Goal: Task Accomplishment & Management: Manage account settings

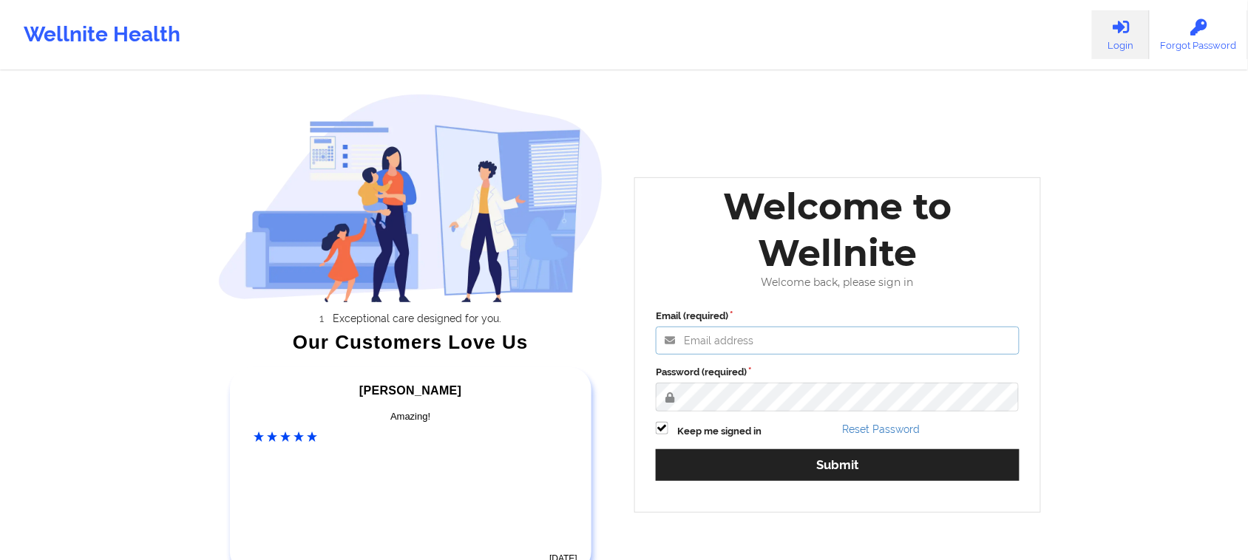
click at [729, 342] on input "Email (required)" at bounding box center [838, 341] width 364 height 28
type input "[EMAIL_ADDRESS][DOMAIN_NAME]"
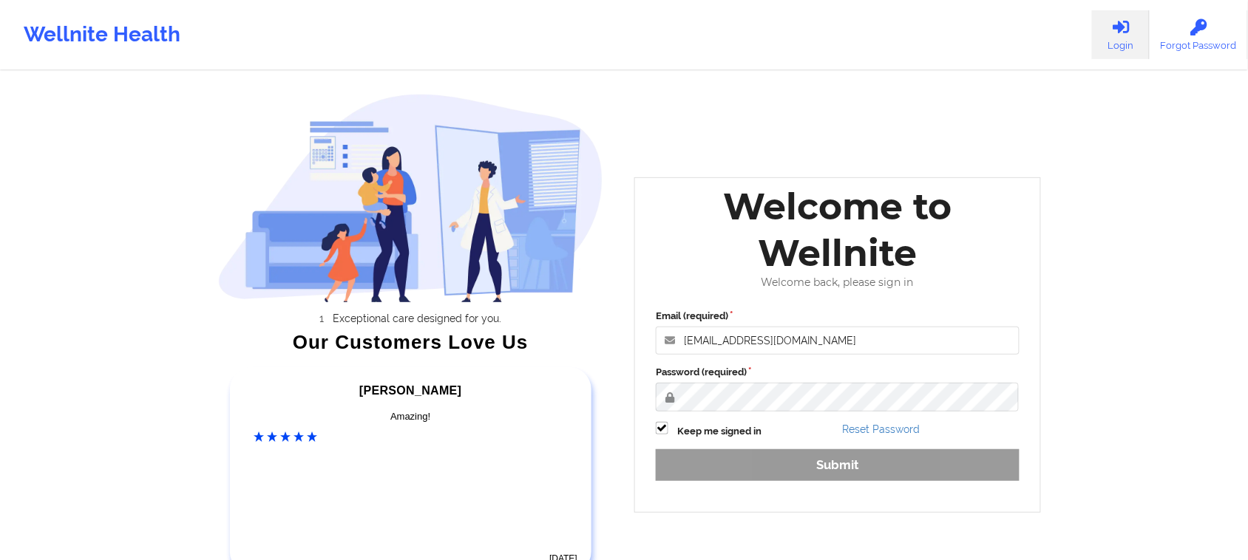
click at [739, 433] on label "Keep me signed in" at bounding box center [719, 431] width 84 height 15
click at [668, 433] on input "Keep me signed in" at bounding box center [662, 428] width 13 height 13
checkbox input "false"
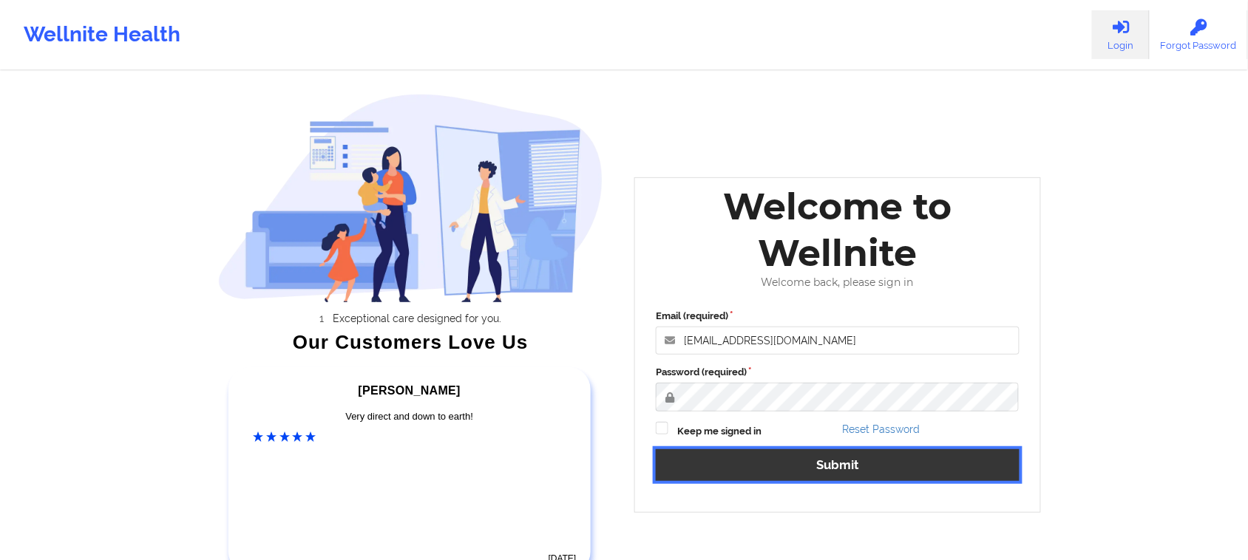
click at [854, 472] on button "Submit" at bounding box center [838, 465] width 364 height 32
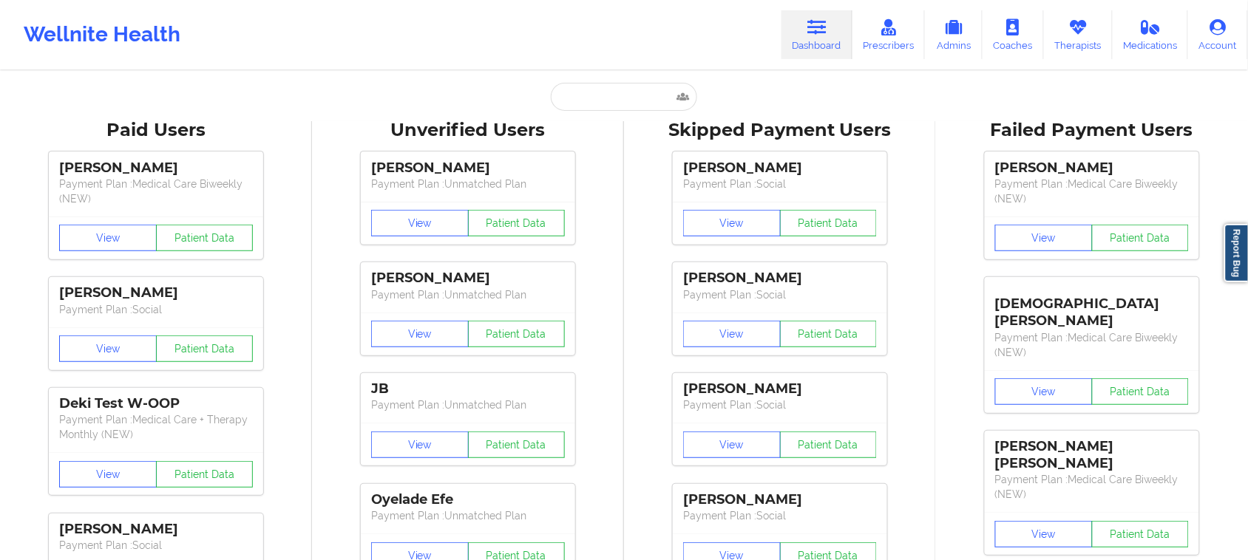
click at [821, 49] on link "Dashboard" at bounding box center [816, 34] width 71 height 49
